Goal: Information Seeking & Learning: Learn about a topic

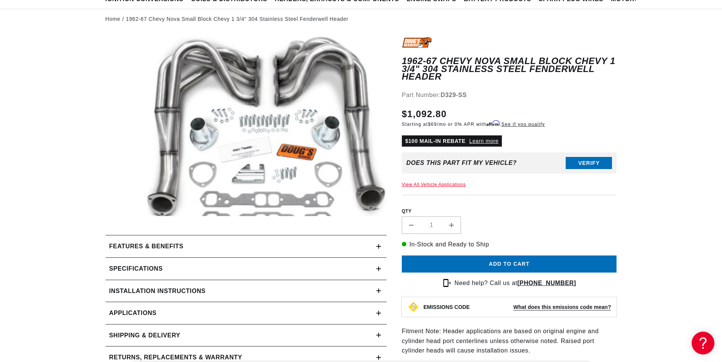
scroll to position [0, 474]
click at [378, 247] on icon at bounding box center [378, 247] width 5 height 0
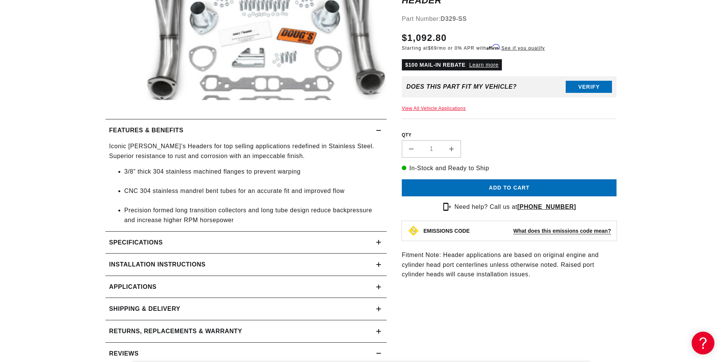
scroll to position [0, 948]
click at [358, 246] on div "Specifications" at bounding box center [241, 243] width 271 height 10
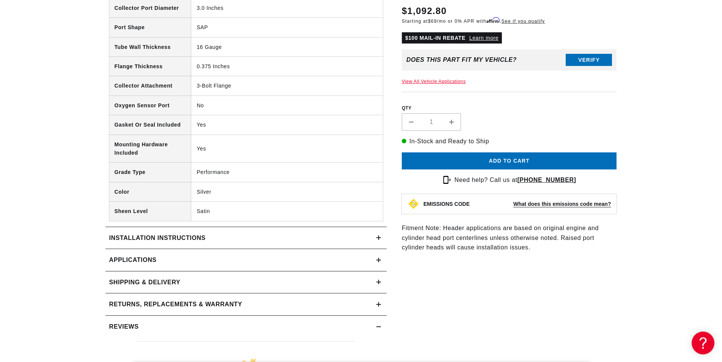
scroll to position [542, 0]
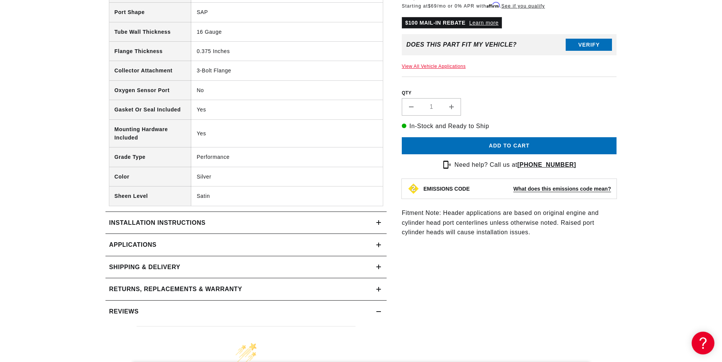
click at [376, 248] on link "Applications" at bounding box center [246, 245] width 281 height 22
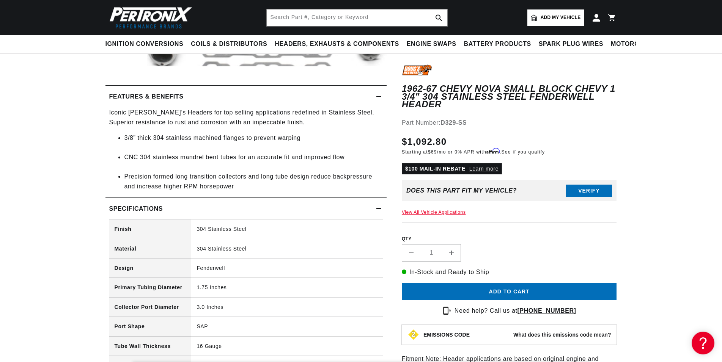
scroll to position [0, 474]
click at [380, 211] on icon at bounding box center [378, 208] width 5 height 5
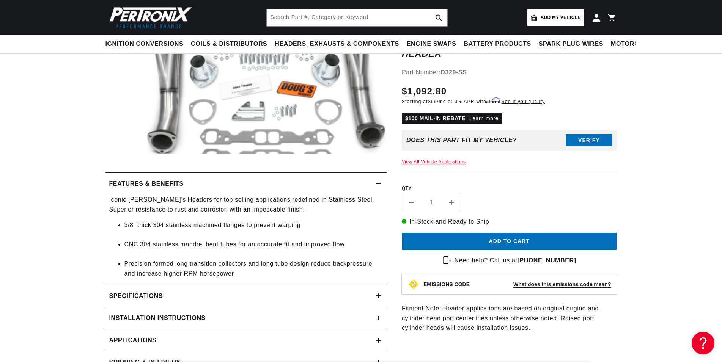
scroll to position [0, 0]
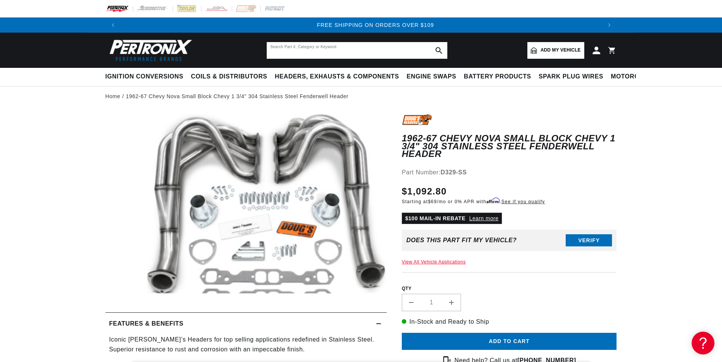
click at [293, 54] on input "text" at bounding box center [357, 50] width 181 height 17
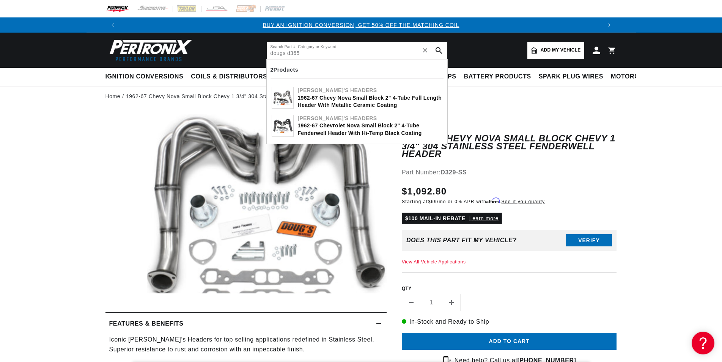
type input "dougs d365"
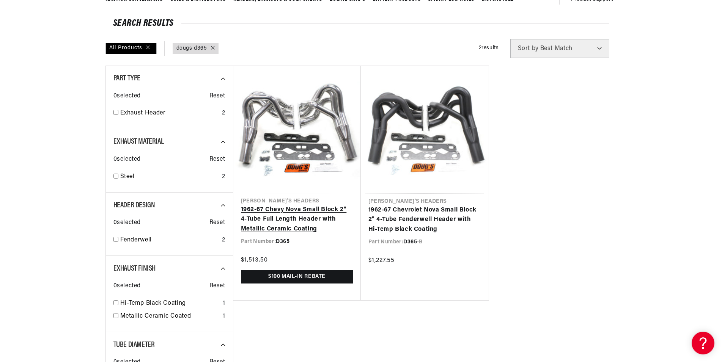
scroll to position [0, 474]
click at [295, 219] on link "1962-67 Chevy Nova Small Block 2" 4-Tube Full Length Header with Metallic Ceram…" at bounding box center [297, 219] width 112 height 29
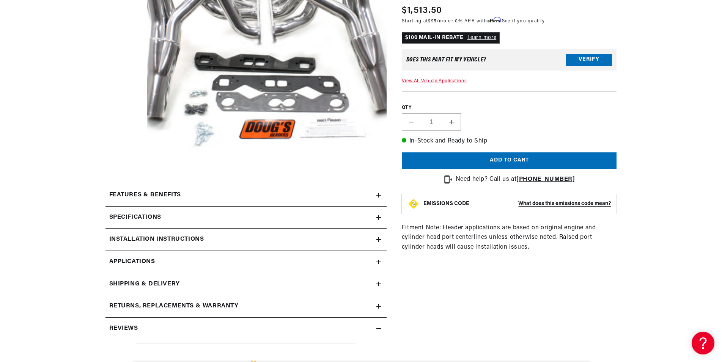
scroll to position [194, 0]
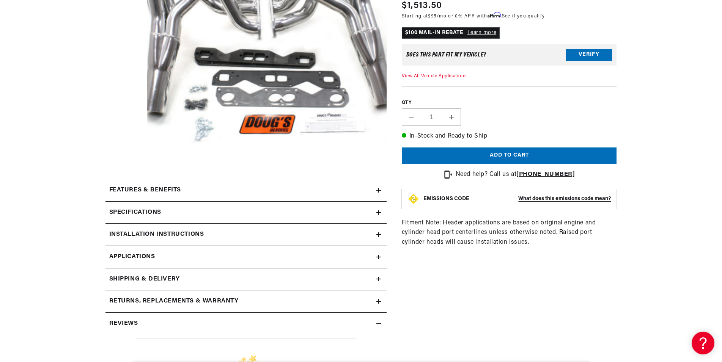
click at [128, 192] on h2 "Features & Benefits" at bounding box center [145, 191] width 72 height 10
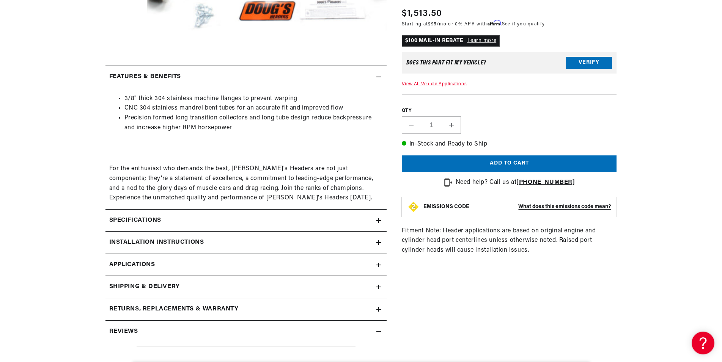
scroll to position [310, 0]
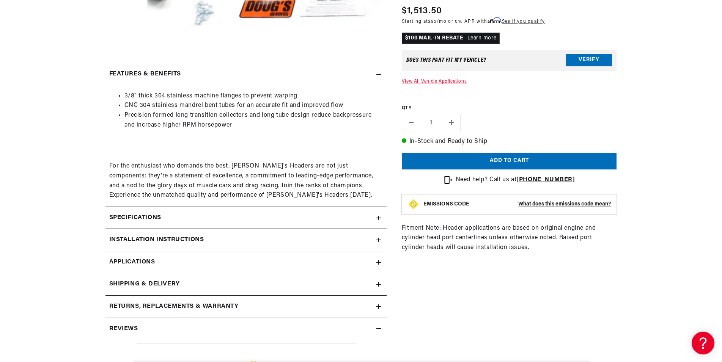
click at [187, 219] on div "Specifications" at bounding box center [241, 218] width 271 height 10
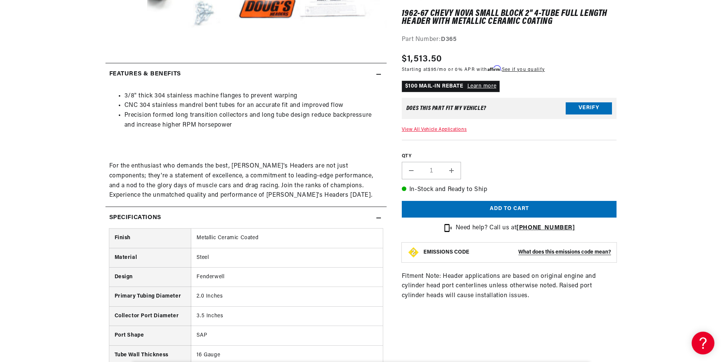
click at [378, 219] on icon at bounding box center [378, 218] width 5 height 5
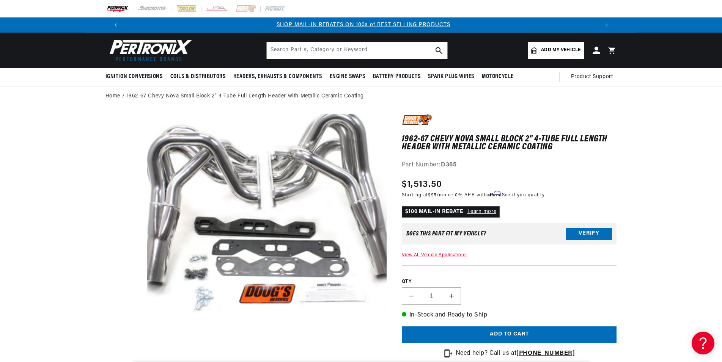
scroll to position [0, 474]
